Goal: Information Seeking & Learning: Learn about a topic

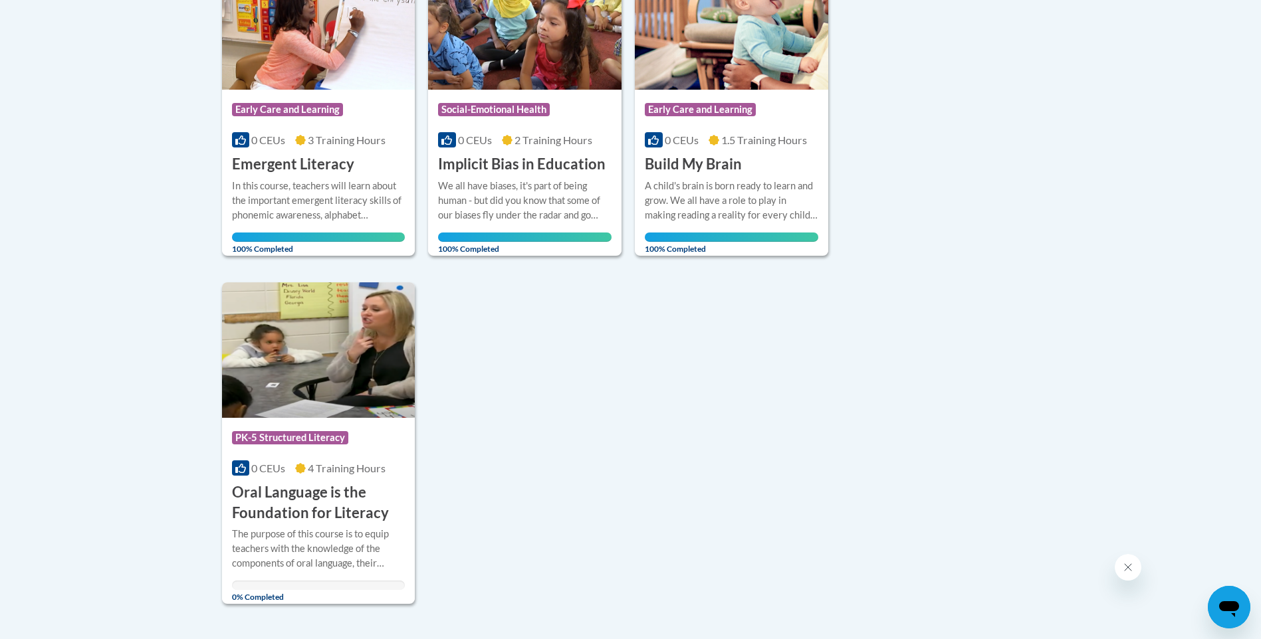
scroll to position [797, 0]
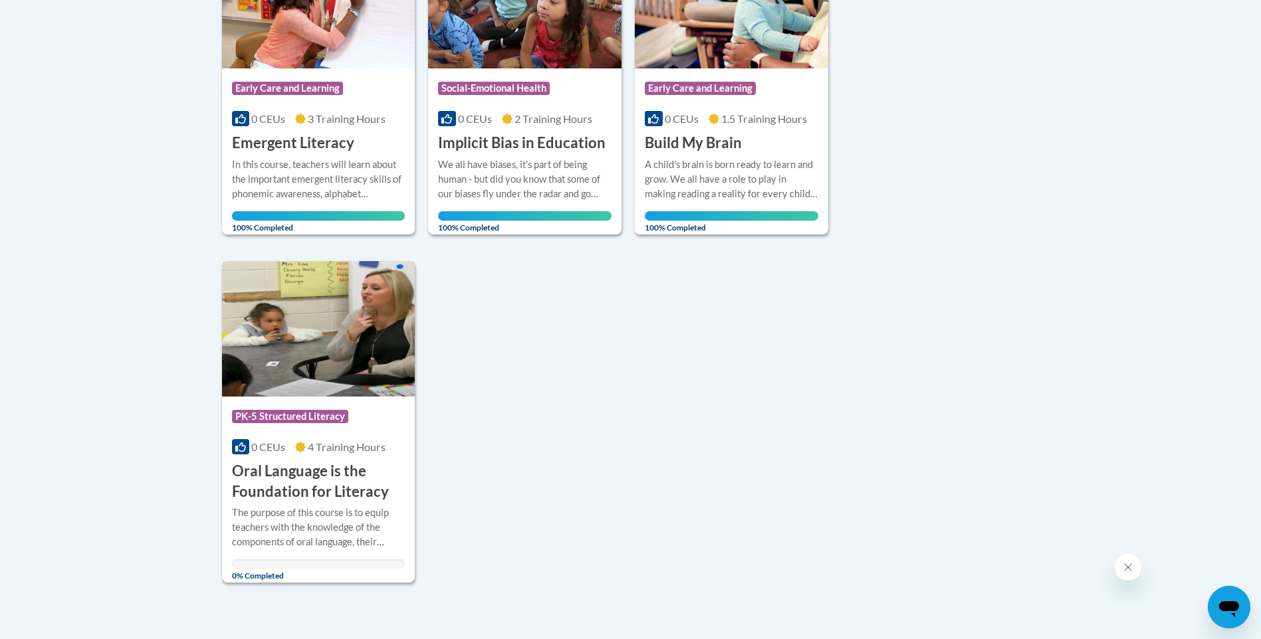
click at [349, 499] on h3 "Oral Language is the Foundation for Literacy" at bounding box center [318, 481] width 173 height 41
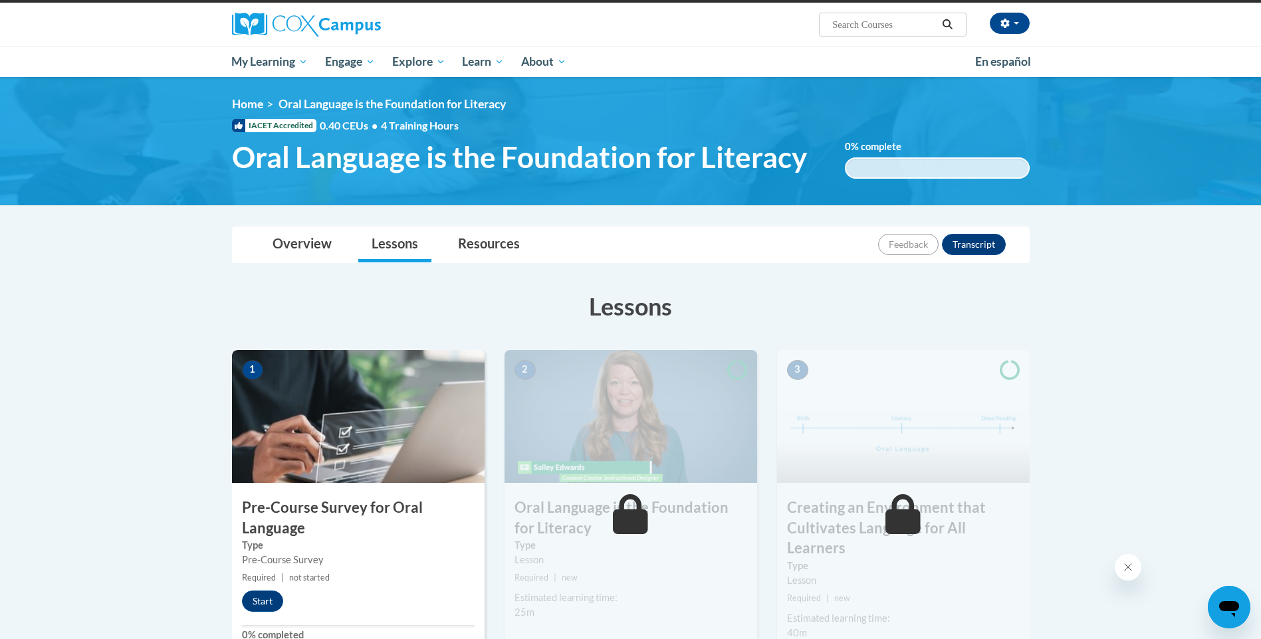
scroll to position [66, 0]
